Goal: Task Accomplishment & Management: Complete application form

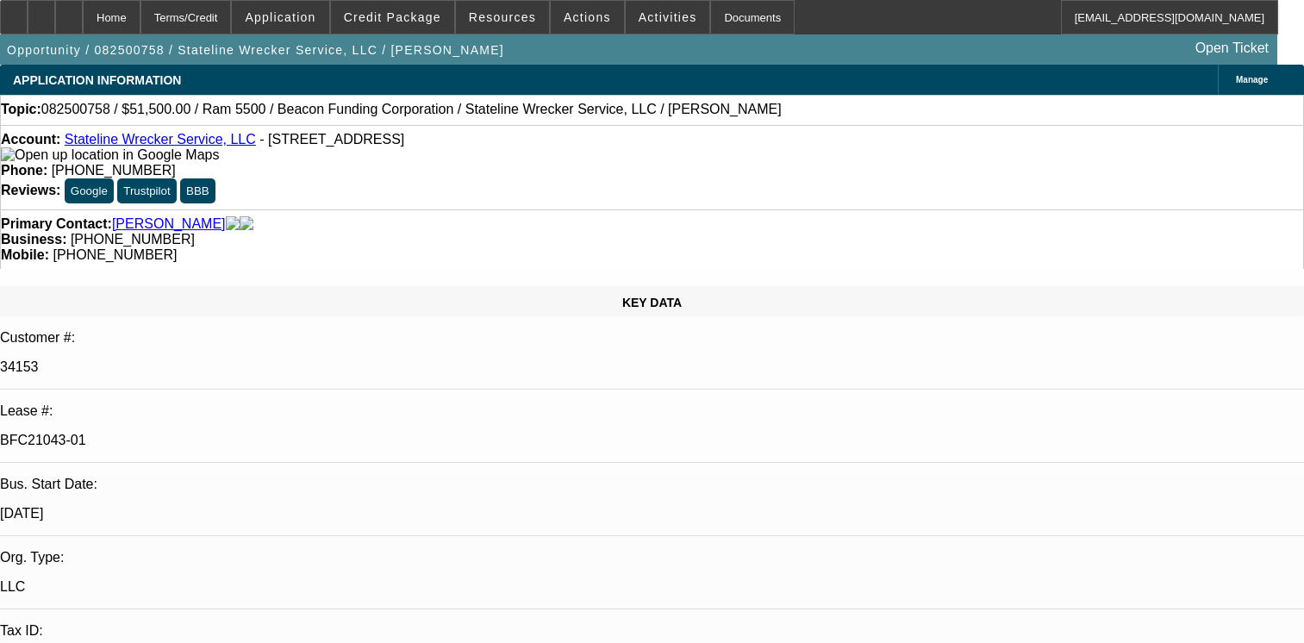
select select "0"
select select "2"
select select "0.1"
select select "4"
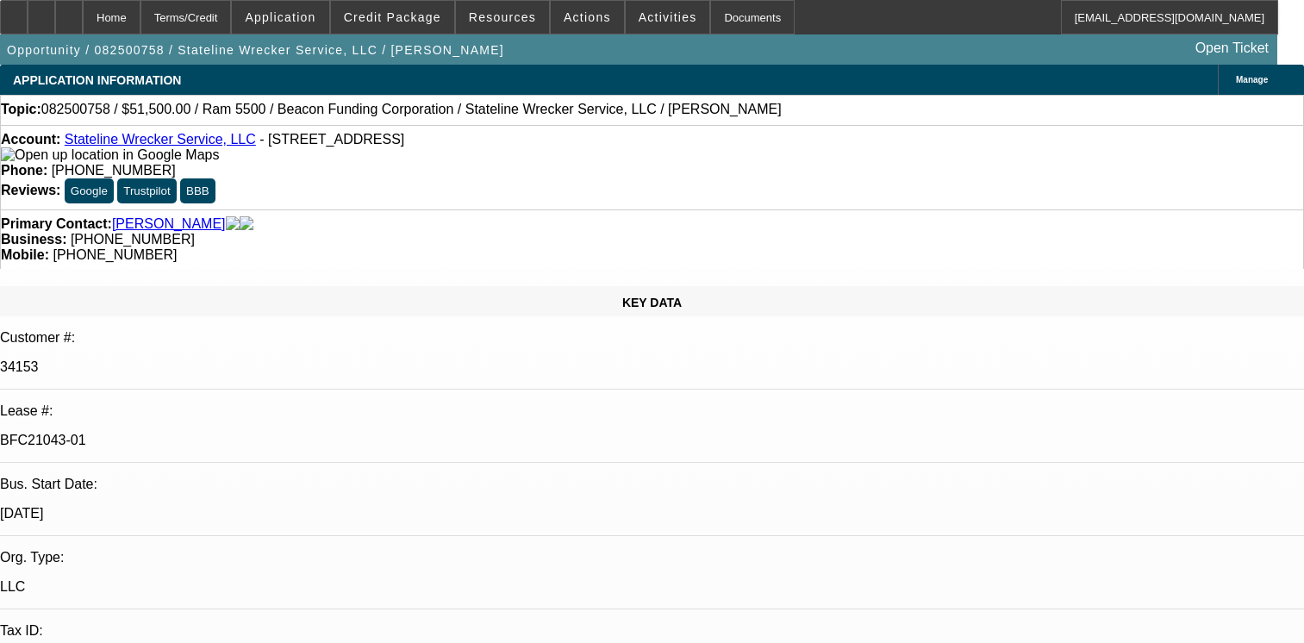
select select "0"
select select "2"
select select "0.1"
select select "4"
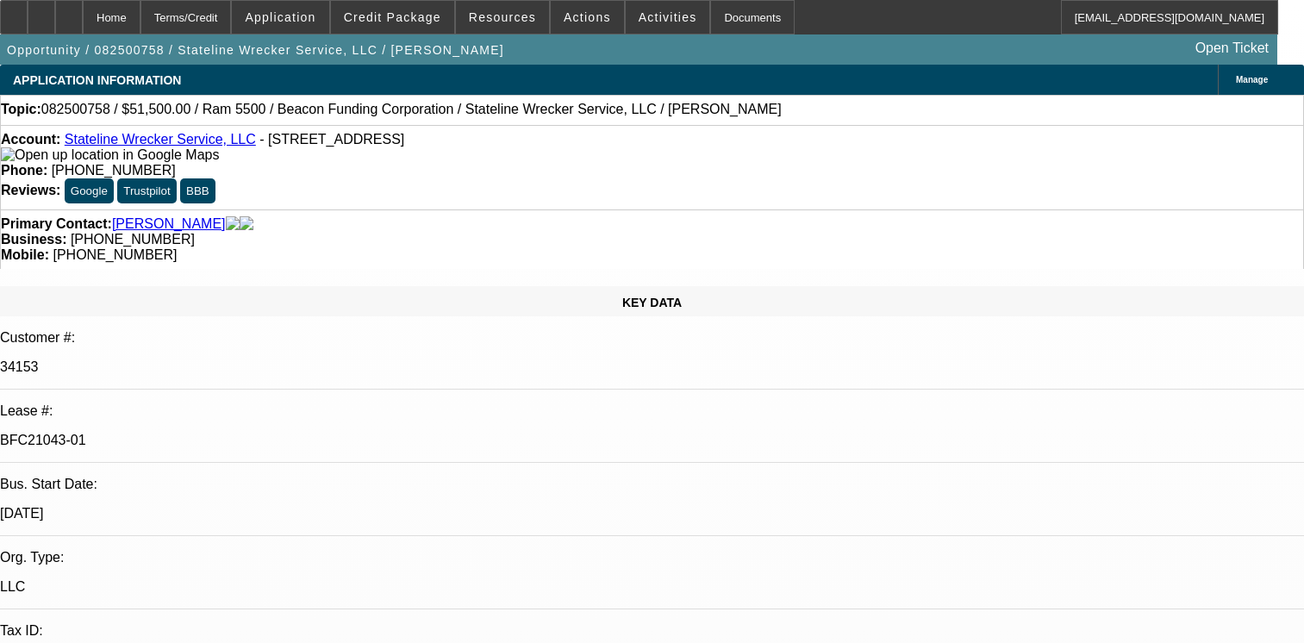
select select "0"
select select "2"
select select "0.1"
select select "4"
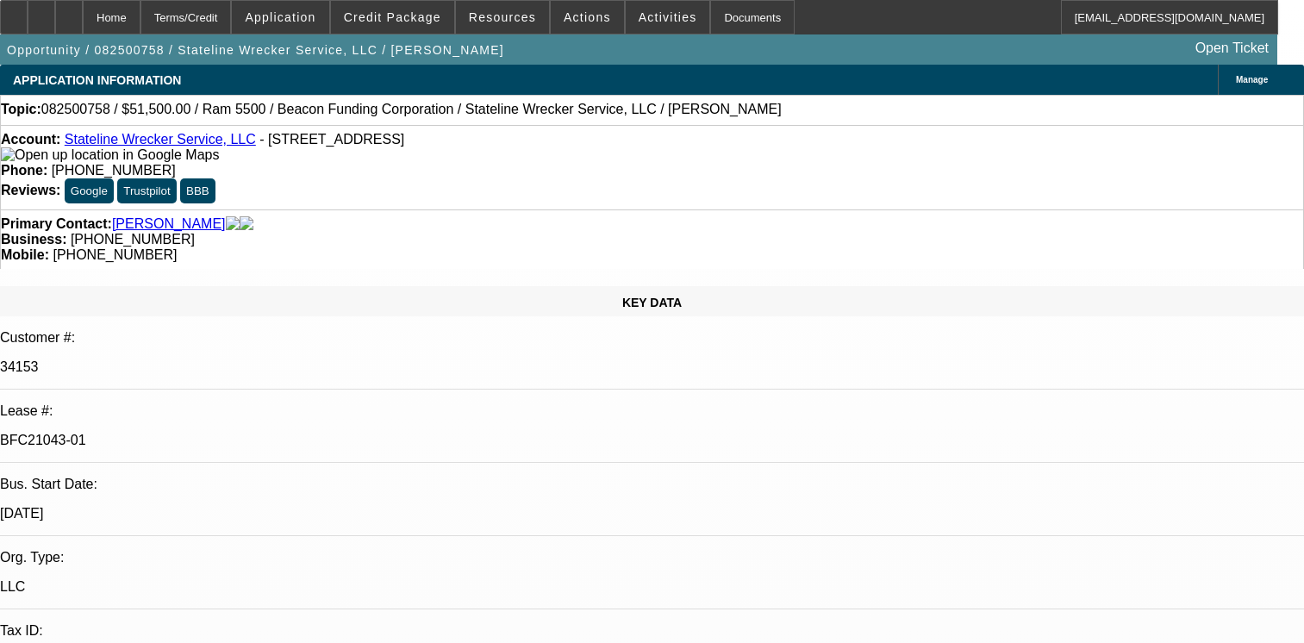
select select "0"
select select "2"
select select "0.1"
select select "4"
